Goal: Information Seeking & Learning: Learn about a topic

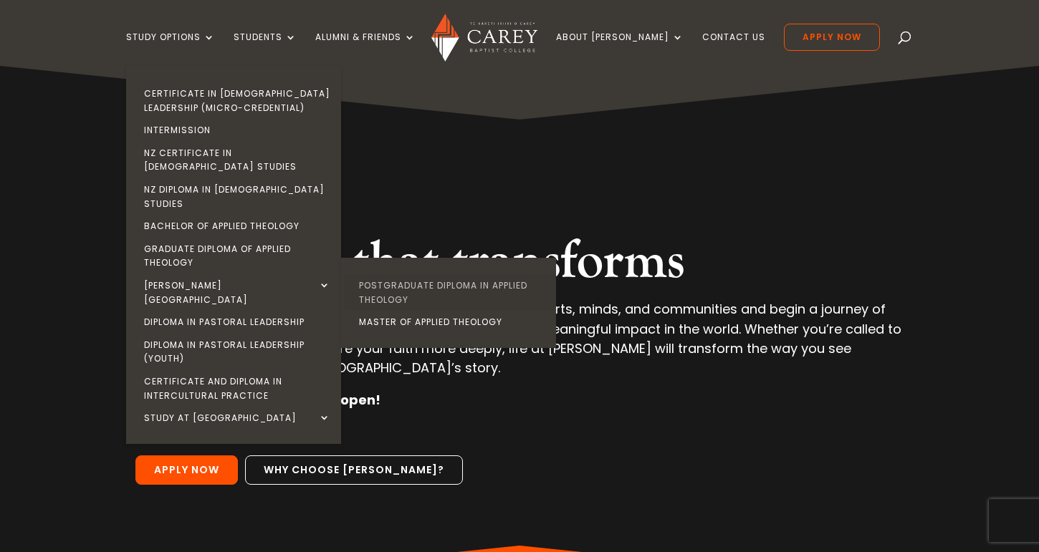
click at [416, 274] on link "Postgraduate Diploma in Applied Theology" at bounding box center [452, 292] width 215 height 37
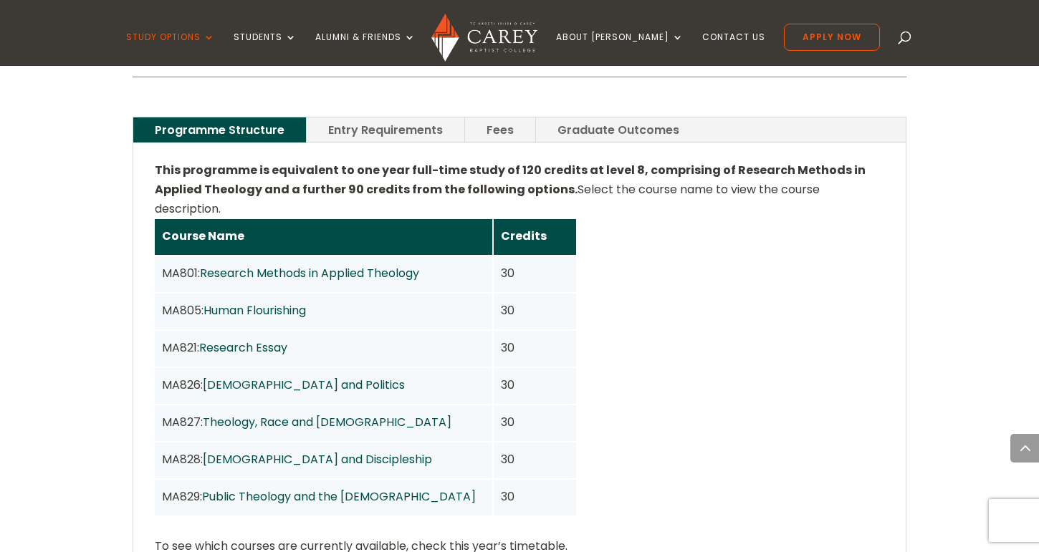
scroll to position [1060, 0]
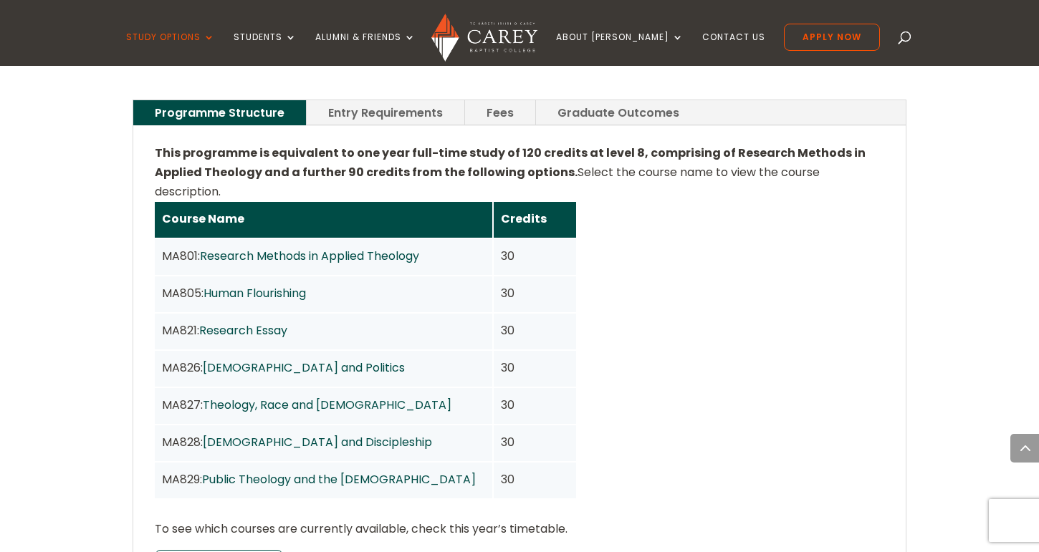
click at [407, 100] on link "Entry Requirements" at bounding box center [386, 112] width 158 height 25
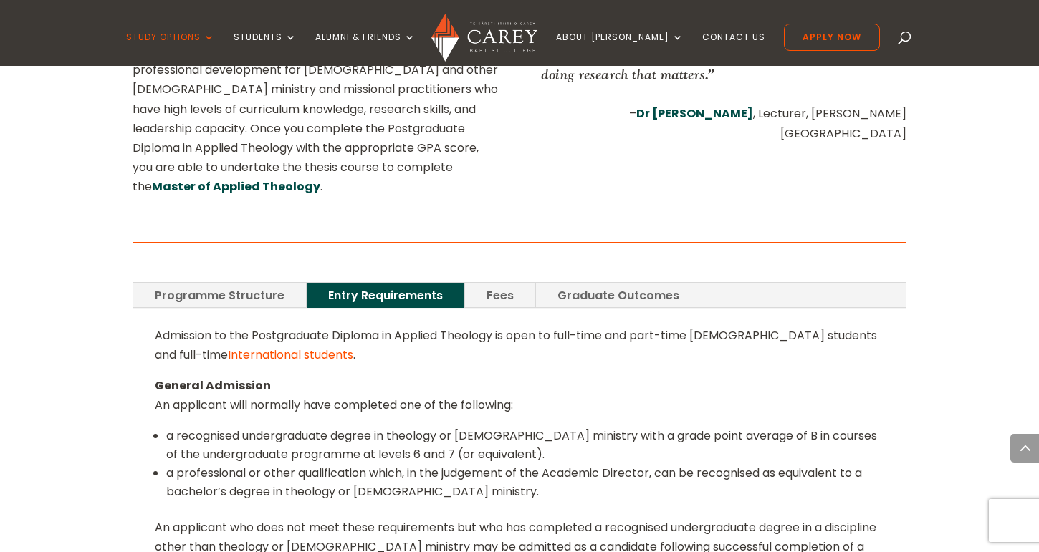
scroll to position [889, 0]
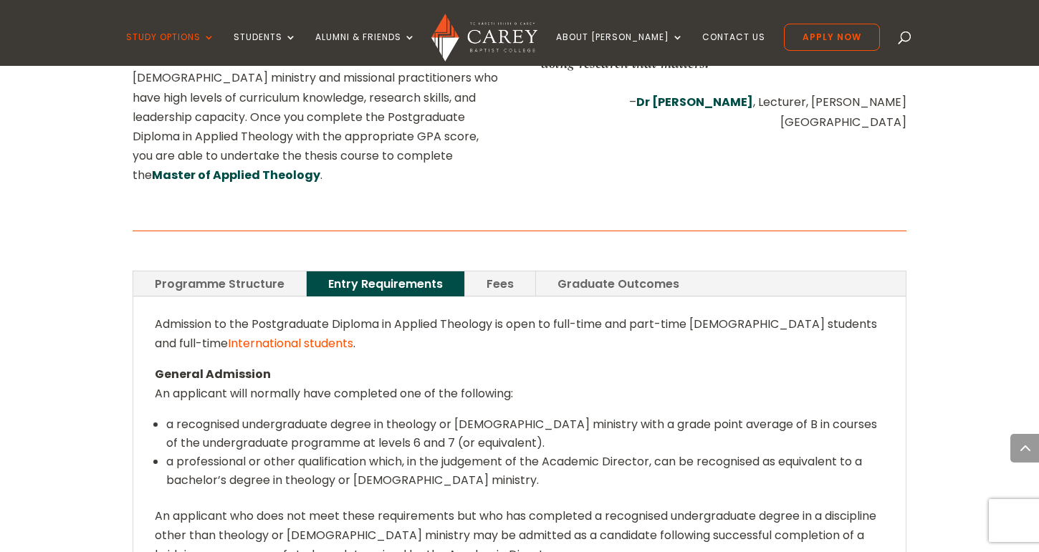
click at [502, 272] on link "Fees" at bounding box center [500, 284] width 70 height 25
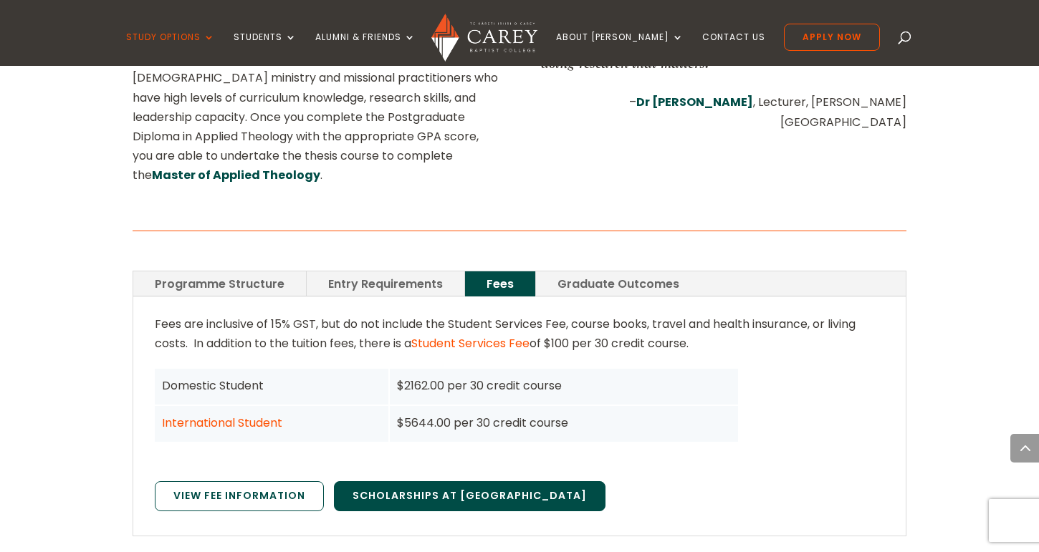
click at [433, 481] on link "Scholarships at Carey" at bounding box center [470, 496] width 272 height 30
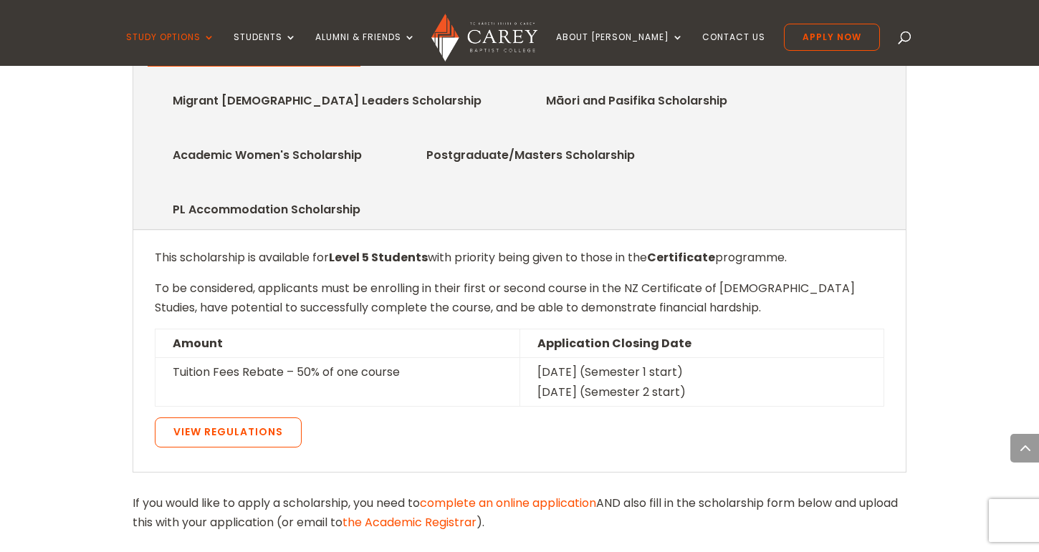
scroll to position [861, 0]
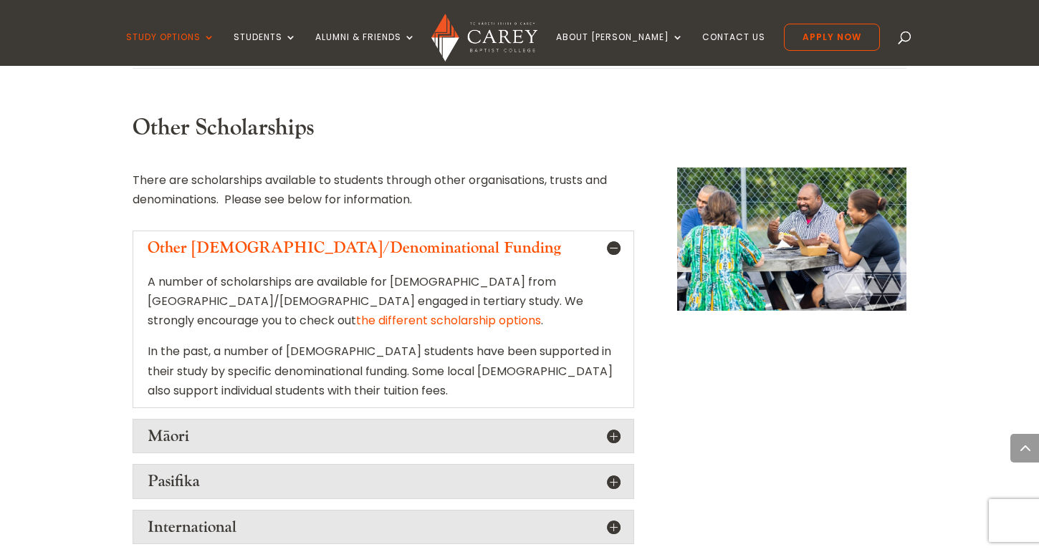
scroll to position [1422, 0]
